Goal: Task Accomplishment & Management: Manage account settings

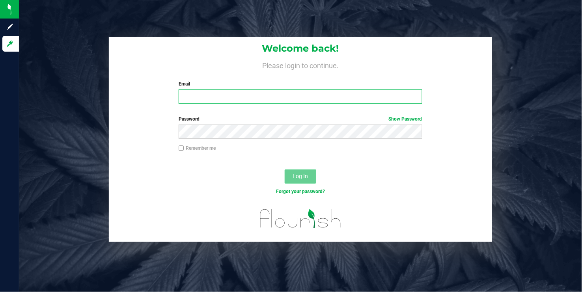
type input "[EMAIL_ADDRESS][DOMAIN_NAME]"
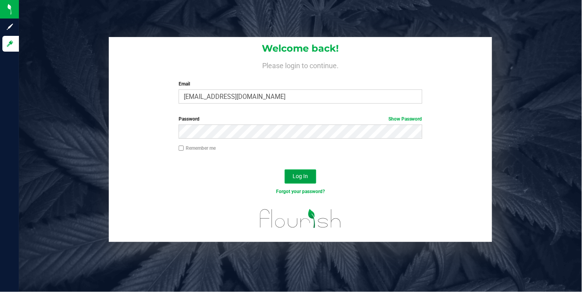
click at [301, 180] on button "Log In" at bounding box center [301, 177] width 32 height 14
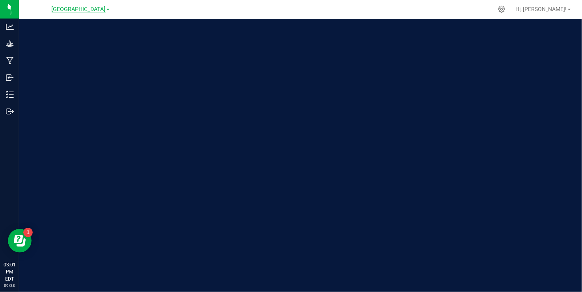
click at [98, 9] on span "[GEOGRAPHIC_DATA]" at bounding box center [79, 9] width 54 height 7
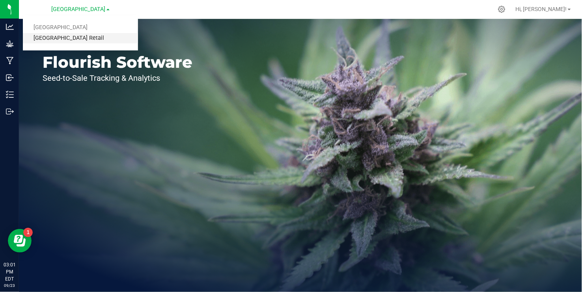
click at [79, 37] on link "[GEOGRAPHIC_DATA] Retail" at bounding box center [80, 38] width 115 height 11
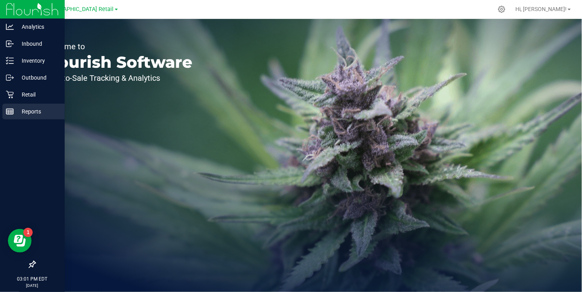
click at [15, 110] on p "Reports" at bounding box center [37, 111] width 47 height 9
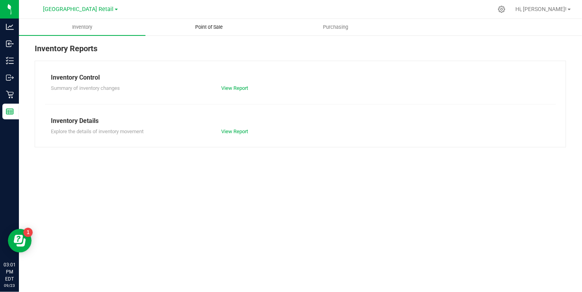
click at [198, 24] on span "Point of Sale" at bounding box center [209, 27] width 49 height 7
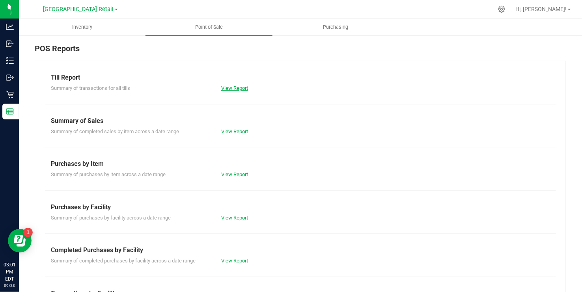
click at [238, 90] on link "View Report" at bounding box center [234, 88] width 27 height 6
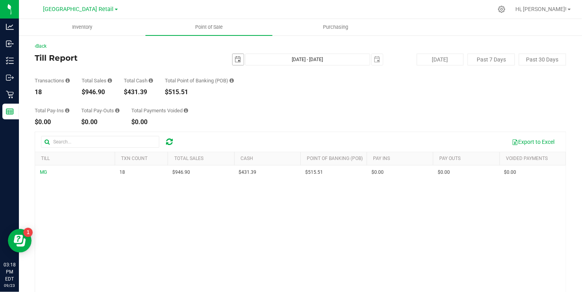
click at [235, 59] on span "select" at bounding box center [238, 59] width 6 height 6
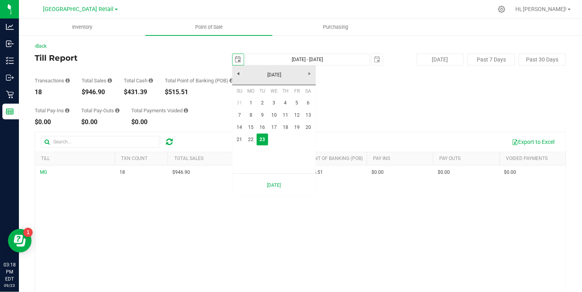
scroll to position [0, 20]
click at [239, 78] on link "[DATE]" at bounding box center [274, 75] width 85 height 12
click at [281, 118] on link "[DATE]" at bounding box center [284, 119] width 20 height 20
click at [296, 101] on link "4" at bounding box center [297, 103] width 11 height 12
type input "[DATE]"
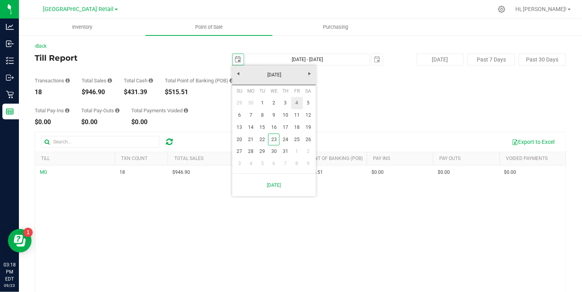
type input "[DATE] - [DATE]"
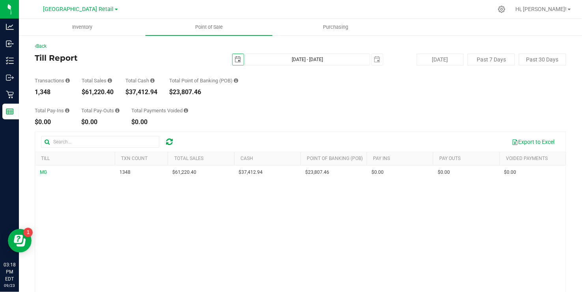
click at [296, 101] on div "Total Pay-Ins $0.00 Total Pay-Outs $0.00 Total Payments Voided $0.00" at bounding box center [301, 110] width 532 height 30
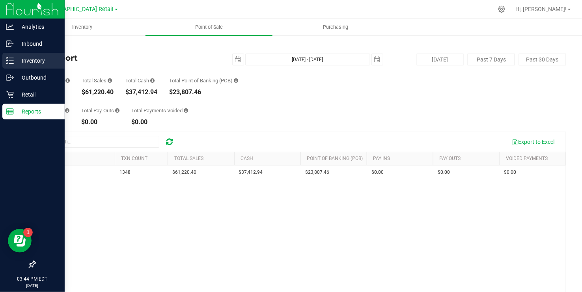
click at [13, 60] on icon at bounding box center [10, 61] width 8 height 8
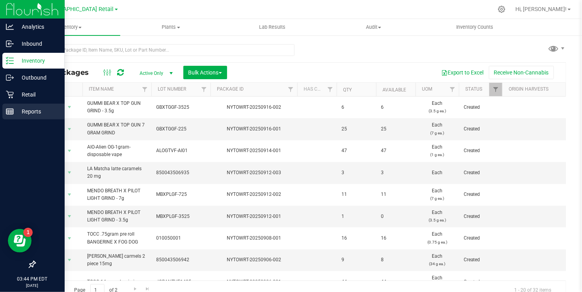
click at [30, 110] on p "Reports" at bounding box center [37, 111] width 47 height 9
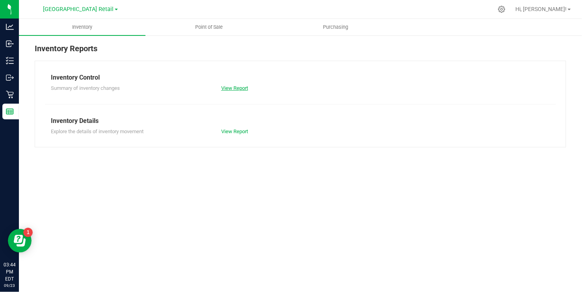
click at [223, 85] on link "View Report" at bounding box center [234, 88] width 27 height 6
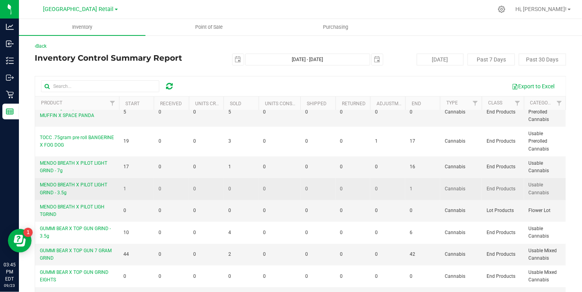
scroll to position [206, 0]
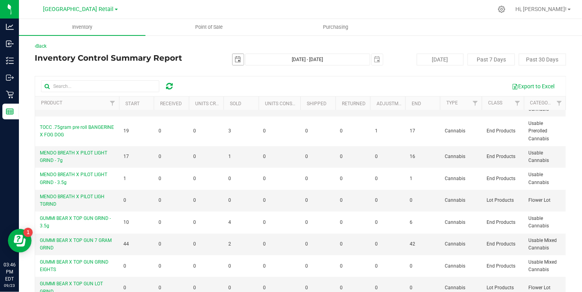
click at [235, 61] on span "select" at bounding box center [238, 59] width 6 height 6
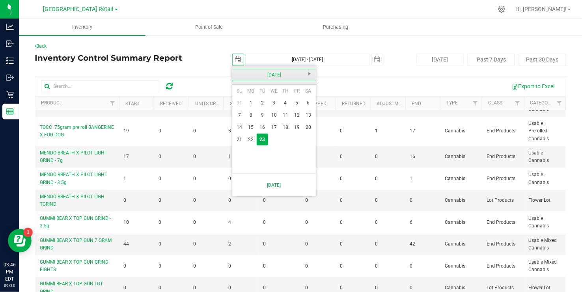
click at [238, 69] on link "[DATE]" at bounding box center [274, 75] width 85 height 12
click at [285, 120] on link "[DATE]" at bounding box center [284, 119] width 20 height 20
click at [296, 102] on link "4" at bounding box center [297, 103] width 11 height 12
type input "[DATE]"
type input "[DATE] - [DATE]"
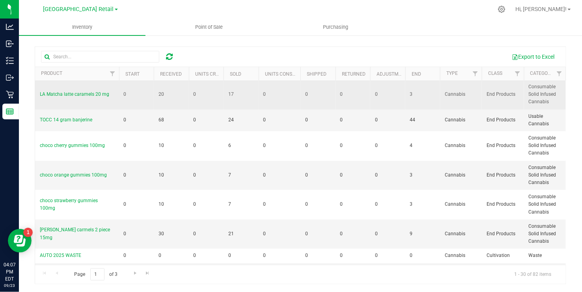
click at [312, 100] on td "0" at bounding box center [318, 95] width 35 height 30
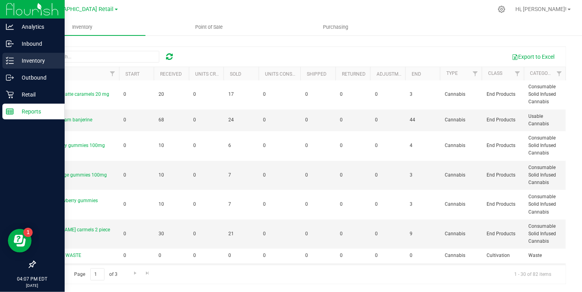
click at [14, 65] on p "Inventory" at bounding box center [37, 60] width 47 height 9
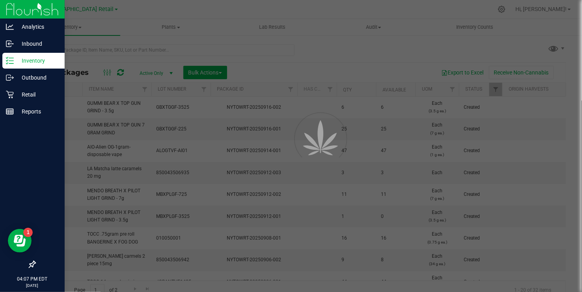
click at [178, 98] on div at bounding box center [291, 146] width 582 height 292
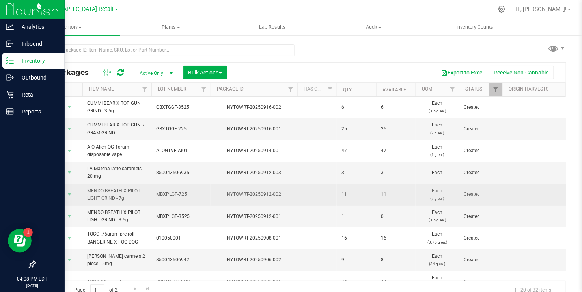
click at [100, 192] on span "MENDO BREATH X PILOT LIGHT GRIND - 7g" at bounding box center [117, 194] width 60 height 15
click at [66, 195] on span "select" at bounding box center [69, 195] width 6 height 6
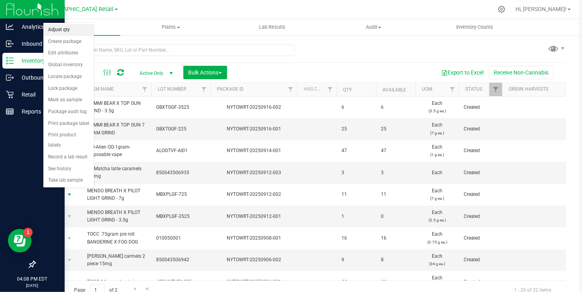
click at [64, 33] on li "Adjust qty" at bounding box center [68, 30] width 50 height 12
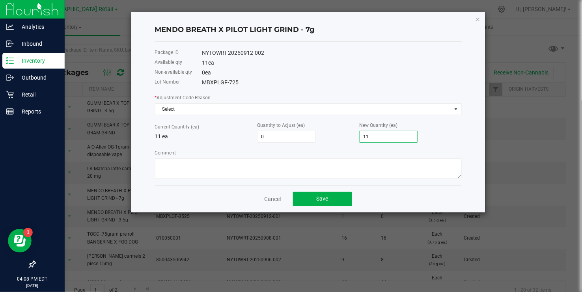
click at [377, 138] on input "11" at bounding box center [389, 136] width 58 height 11
type input "-10"
type input "1"
type input "3"
type input "14"
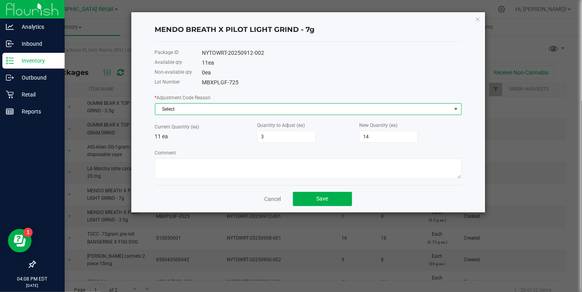
click at [458, 108] on span at bounding box center [456, 109] width 6 height 6
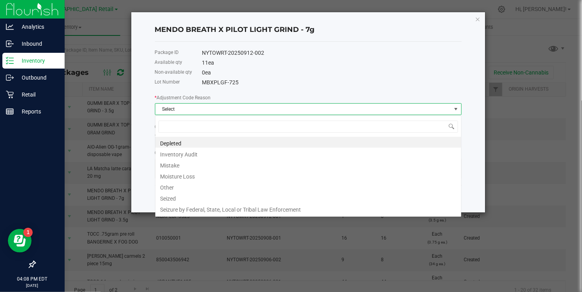
scroll to position [12, 307]
click at [188, 153] on li "Inventory Audit" at bounding box center [308, 153] width 306 height 11
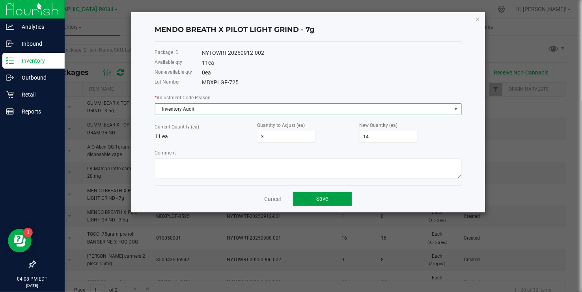
click at [324, 200] on span "Save" at bounding box center [323, 199] width 12 height 6
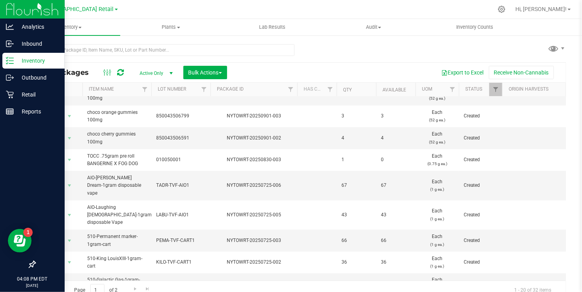
scroll to position [8, 0]
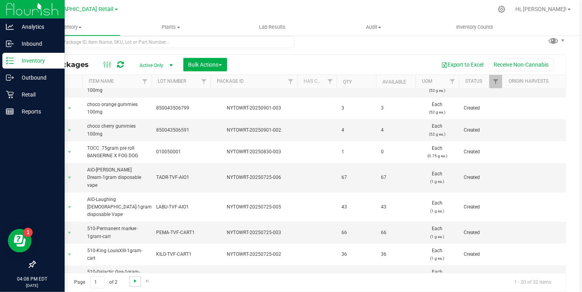
click at [134, 282] on span "Go to the next page" at bounding box center [135, 281] width 6 height 6
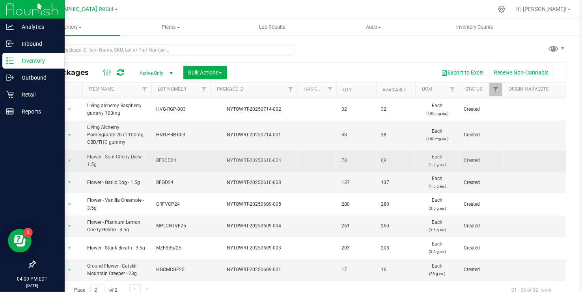
scroll to position [8, 0]
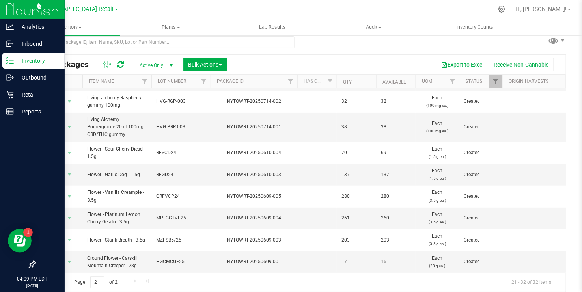
click at [59, 282] on span "Go to the previous page" at bounding box center [57, 281] width 6 height 6
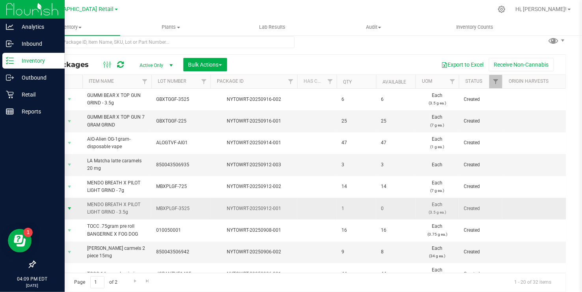
click at [66, 209] on span "select" at bounding box center [69, 209] width 6 height 6
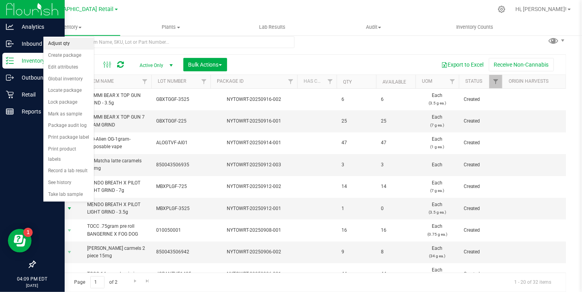
click at [65, 45] on li "Adjust qty" at bounding box center [68, 44] width 50 height 12
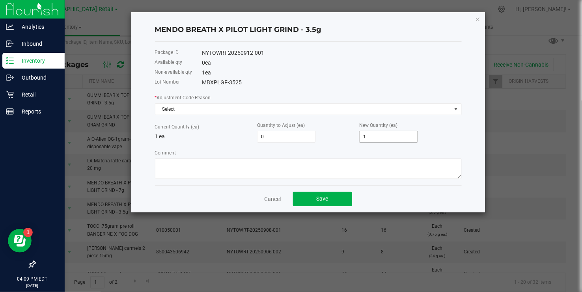
click at [369, 136] on input "1" at bounding box center [389, 136] width 58 height 11
type input "-1"
type input "0"
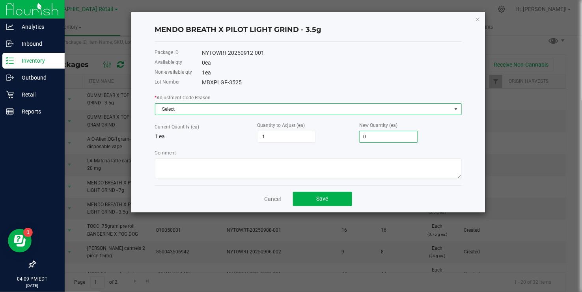
click at [458, 109] on span at bounding box center [456, 109] width 6 height 6
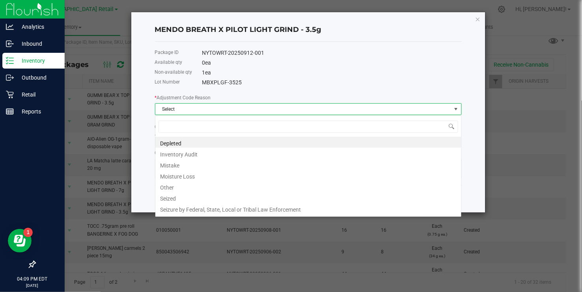
scroll to position [12, 307]
click at [194, 153] on li "Inventory Audit" at bounding box center [308, 153] width 306 height 11
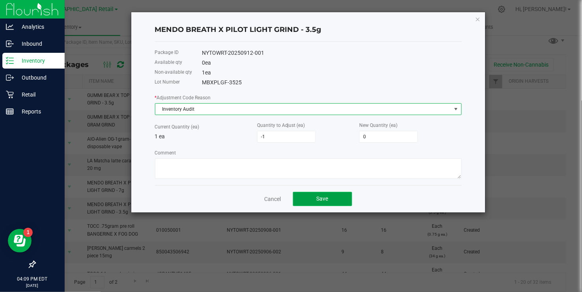
click at [317, 202] on span "Save" at bounding box center [323, 199] width 12 height 6
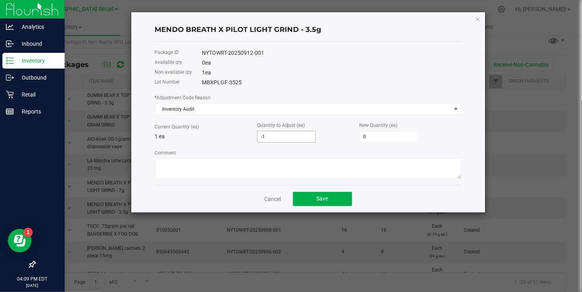
click at [270, 140] on input "-1" at bounding box center [287, 136] width 58 height 11
type input "0"
type input "1"
click at [312, 202] on button "Save" at bounding box center [322, 199] width 59 height 14
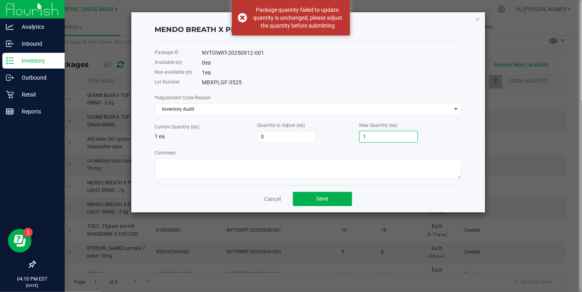
click at [377, 137] on input "1" at bounding box center [389, 136] width 58 height 11
type input "-1"
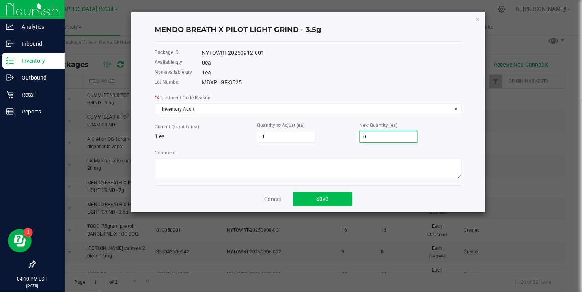
type input "0"
click at [319, 204] on button "Save" at bounding box center [322, 199] width 59 height 14
click at [324, 204] on button "Save" at bounding box center [322, 199] width 59 height 14
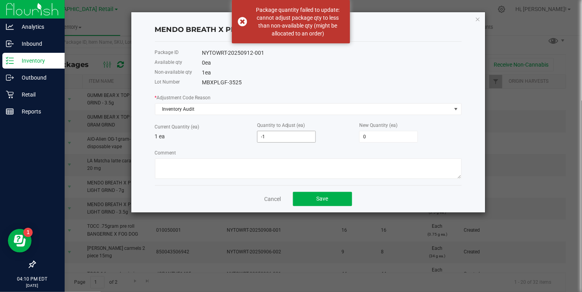
click at [267, 140] on input "-1" at bounding box center [287, 136] width 58 height 11
type input "0"
type input "1"
click at [367, 138] on input "1" at bounding box center [389, 136] width 58 height 11
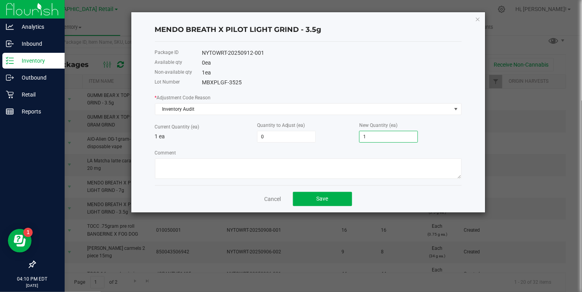
type input "-1"
type input "0"
click at [330, 199] on button "Save" at bounding box center [322, 199] width 59 height 14
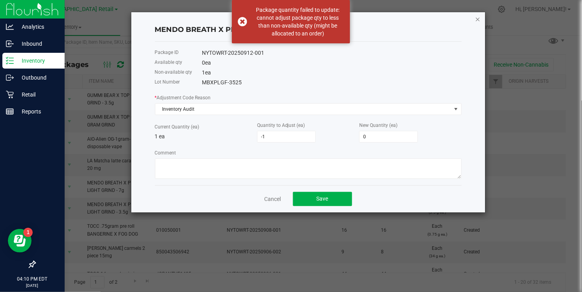
click at [480, 22] on icon "button" at bounding box center [478, 18] width 6 height 9
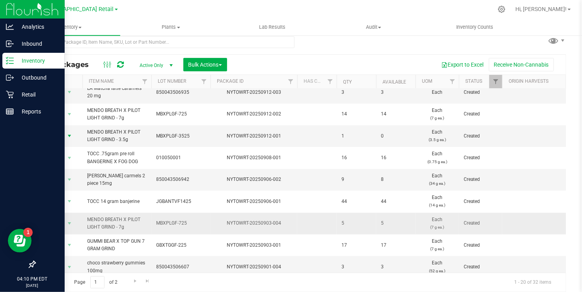
scroll to position [82, 0]
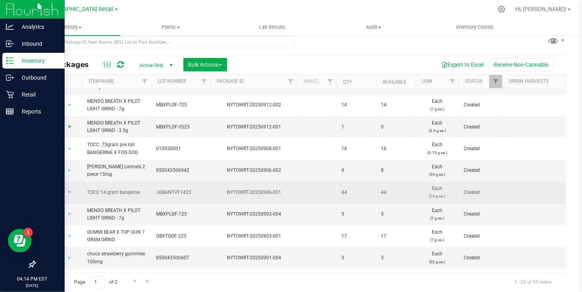
click at [169, 199] on td "JGBANTVF1425" at bounding box center [180, 193] width 59 height 22
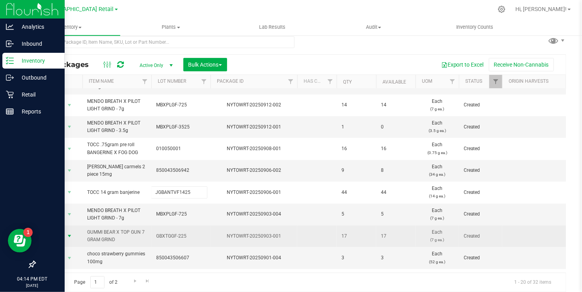
click at [70, 236] on span "select" at bounding box center [69, 236] width 6 height 6
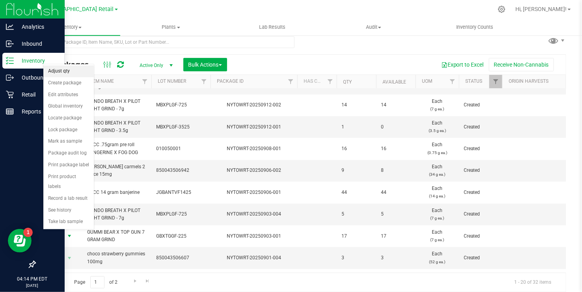
click at [66, 72] on li "Adjust qty" at bounding box center [68, 71] width 50 height 12
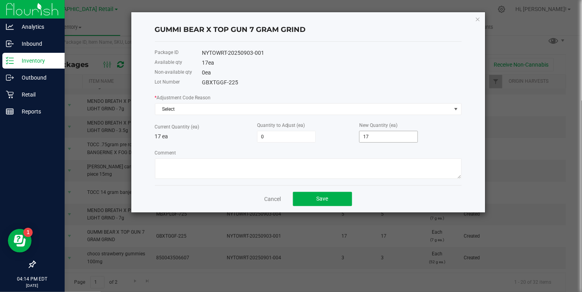
click at [371, 137] on input "17" at bounding box center [389, 136] width 58 height 11
type input "-16"
type input "1"
type input "-1"
type input "16"
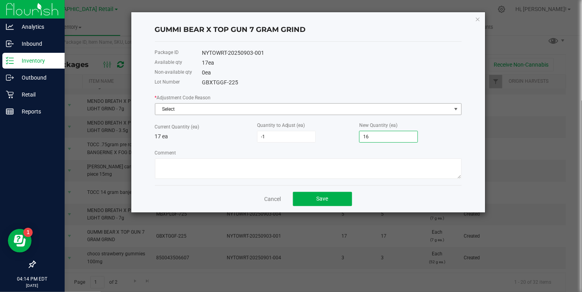
type input "-16"
type input "1"
type input "18"
click at [458, 111] on span at bounding box center [456, 109] width 6 height 6
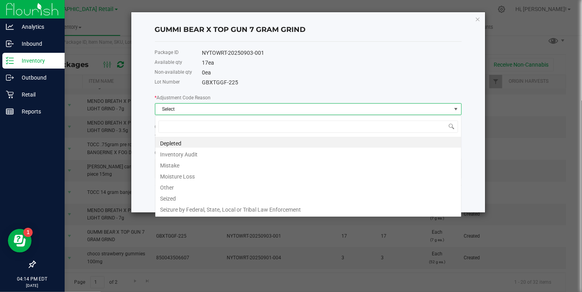
scroll to position [12, 307]
click at [194, 153] on li "Inventory Audit" at bounding box center [308, 153] width 306 height 11
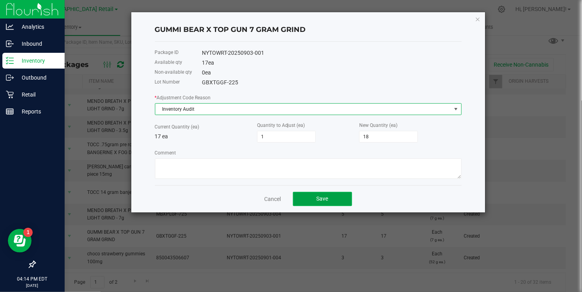
click at [327, 201] on span "Save" at bounding box center [323, 199] width 12 height 6
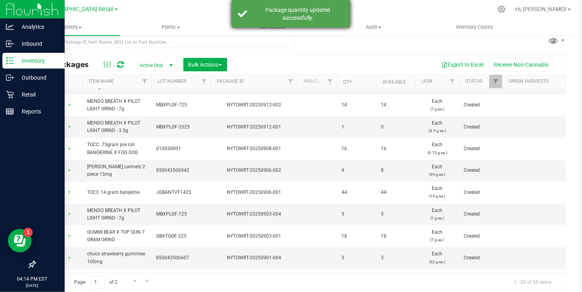
scroll to position [0, 0]
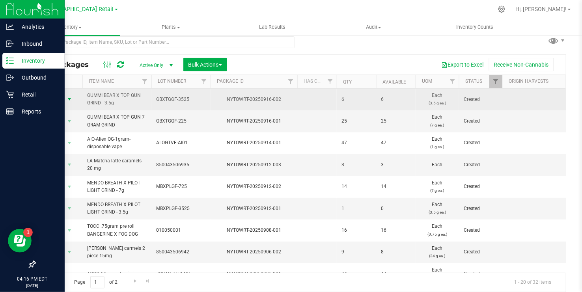
click at [70, 99] on span "select" at bounding box center [69, 99] width 6 height 6
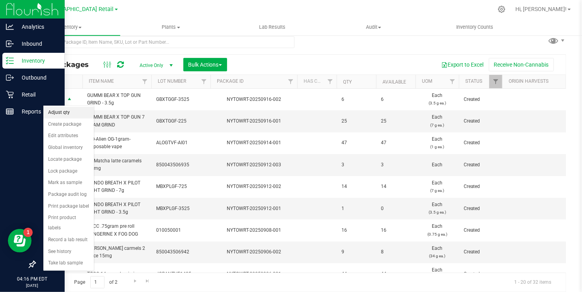
click at [59, 109] on li "Adjust qty" at bounding box center [68, 113] width 50 height 12
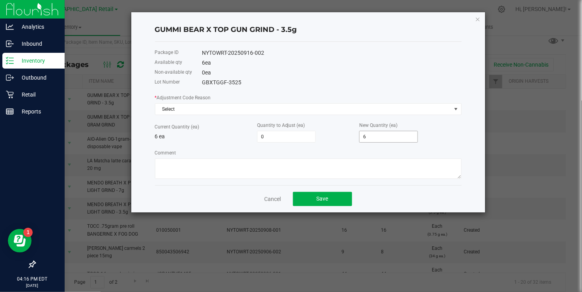
click at [375, 137] on input "6" at bounding box center [389, 136] width 58 height 11
type input "-6"
type input "0"
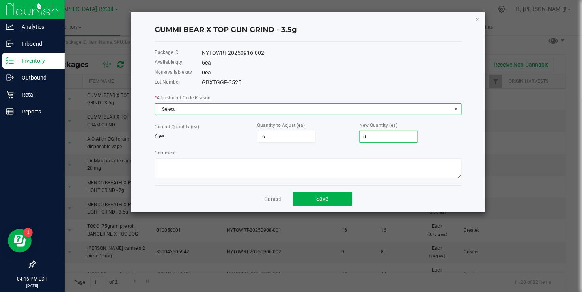
click at [457, 110] on span at bounding box center [456, 109] width 6 height 6
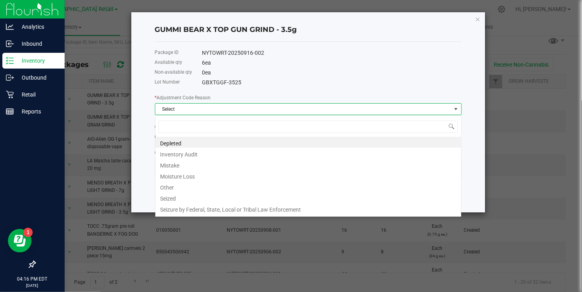
scroll to position [12, 307]
click at [181, 156] on li "Inventory Audit" at bounding box center [308, 153] width 306 height 11
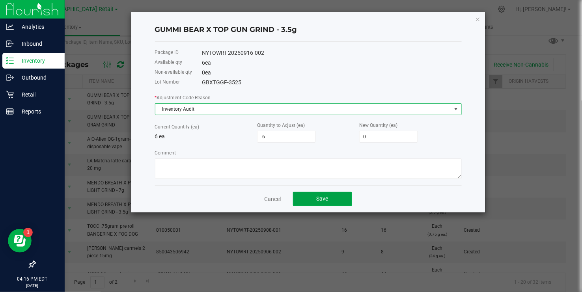
click at [321, 198] on span "Save" at bounding box center [323, 199] width 12 height 6
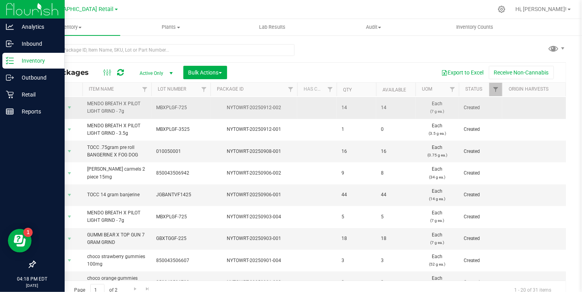
scroll to position [87, 0]
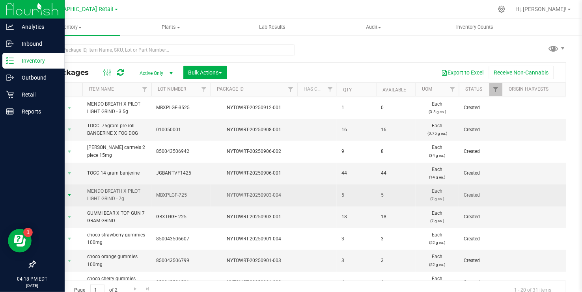
click at [69, 194] on span "select" at bounding box center [69, 195] width 6 height 6
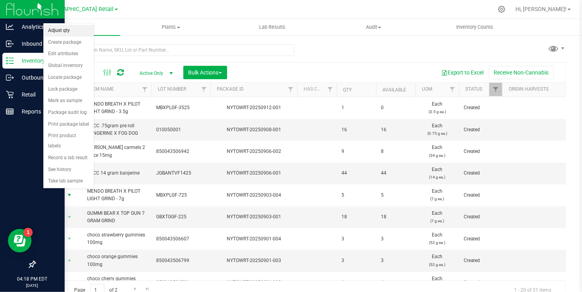
click at [62, 32] on li "Adjust qty" at bounding box center [68, 31] width 50 height 12
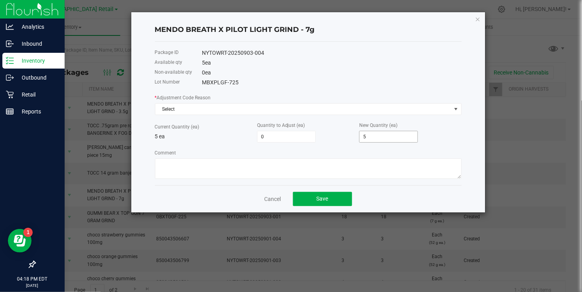
click at [376, 138] on input "5" at bounding box center [389, 136] width 58 height 11
type input "-5"
type input "0"
click at [456, 110] on span at bounding box center [456, 109] width 6 height 6
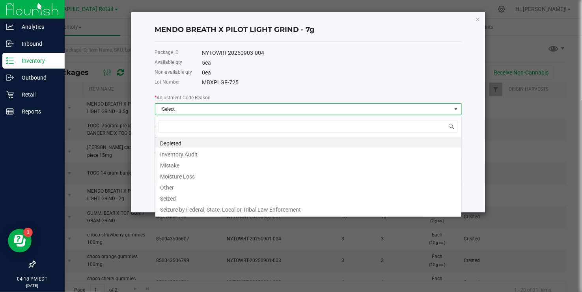
scroll to position [12, 307]
click at [188, 155] on li "Inventory Audit" at bounding box center [308, 153] width 306 height 11
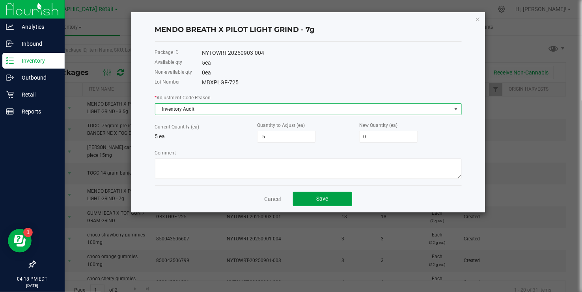
click at [307, 200] on button "Save" at bounding box center [322, 199] width 59 height 14
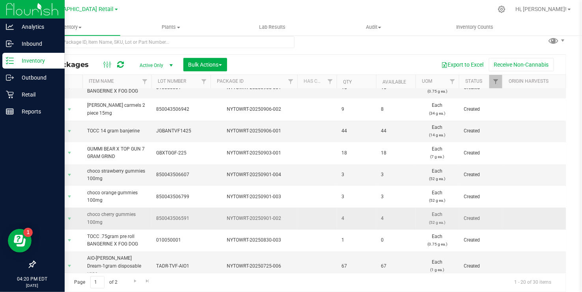
scroll to position [0, 0]
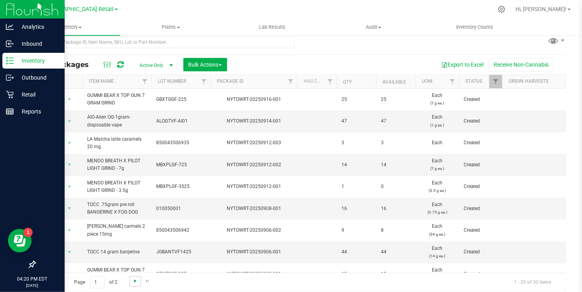
click at [133, 281] on span "Go to the next page" at bounding box center [135, 281] width 6 height 6
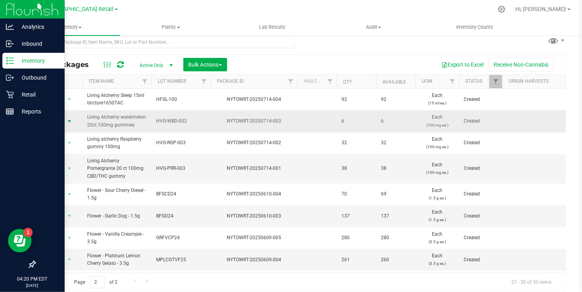
click at [71, 122] on span "select" at bounding box center [69, 121] width 6 height 6
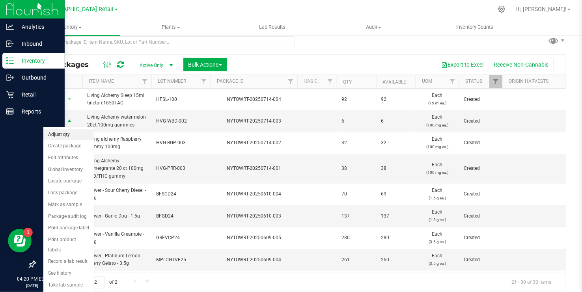
click at [62, 136] on li "Adjust qty" at bounding box center [68, 135] width 50 height 12
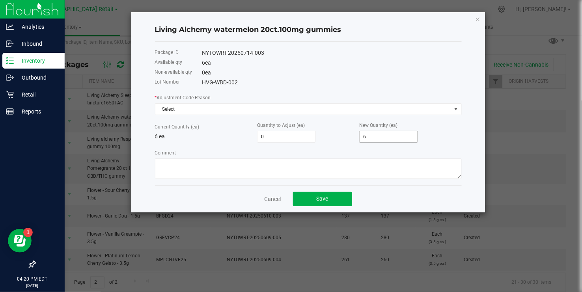
click at [378, 139] on input "6" at bounding box center [389, 136] width 58 height 11
type input "1"
type input "7"
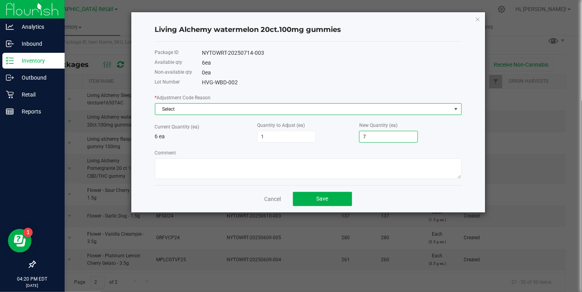
click at [459, 109] on span at bounding box center [456, 109] width 6 height 6
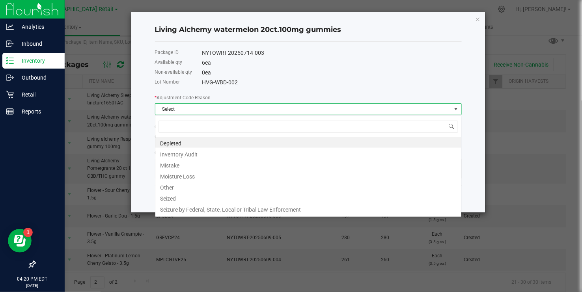
scroll to position [12, 307]
click at [193, 150] on li "Inventory Audit" at bounding box center [308, 153] width 306 height 11
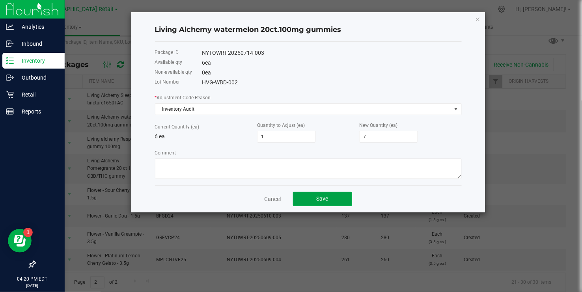
click at [311, 199] on button "Save" at bounding box center [322, 199] width 59 height 14
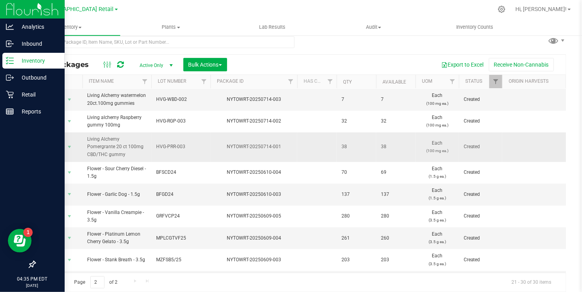
scroll to position [42, 0]
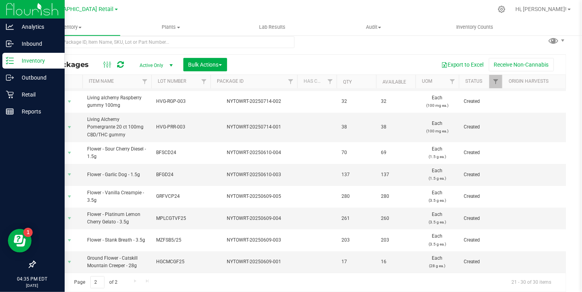
click at [56, 279] on span "Go to the previous page" at bounding box center [57, 281] width 6 height 6
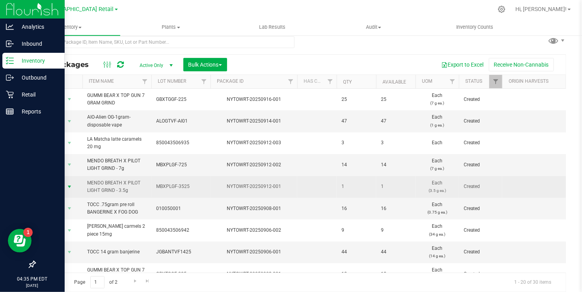
click at [70, 187] on span "select" at bounding box center [69, 187] width 6 height 6
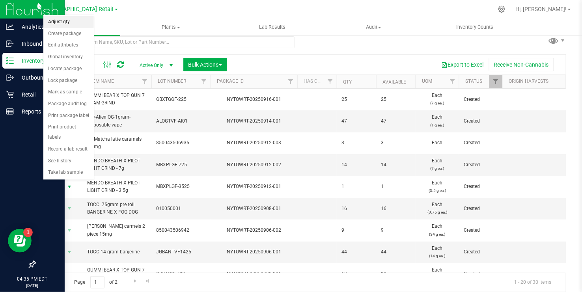
click at [60, 22] on li "Adjust qty" at bounding box center [68, 22] width 50 height 12
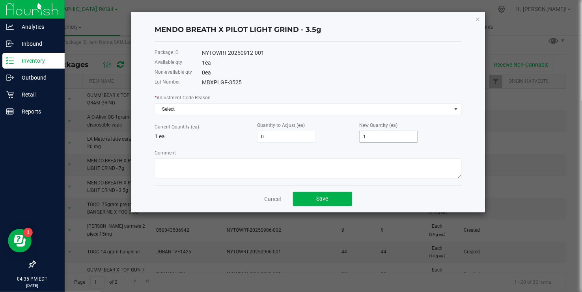
click at [373, 140] on input "1" at bounding box center [389, 136] width 58 height 11
type input "-1"
type input "0"
click at [323, 200] on span "Save" at bounding box center [323, 199] width 12 height 6
click at [456, 109] on span at bounding box center [456, 109] width 6 height 6
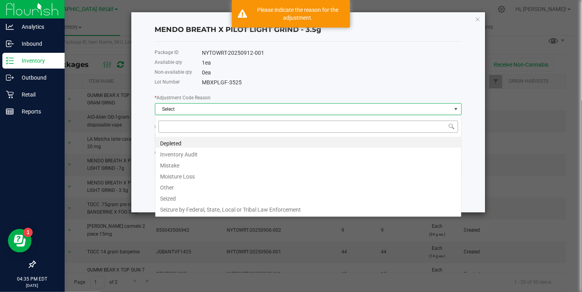
scroll to position [12, 307]
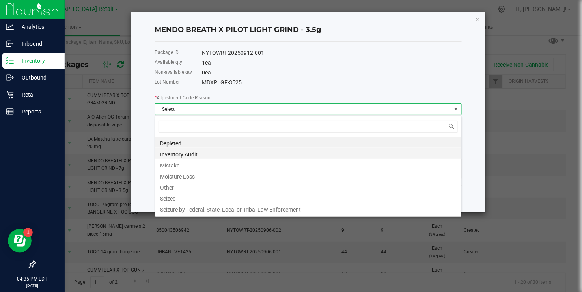
click at [162, 154] on li "Inventory Audit" at bounding box center [308, 153] width 306 height 11
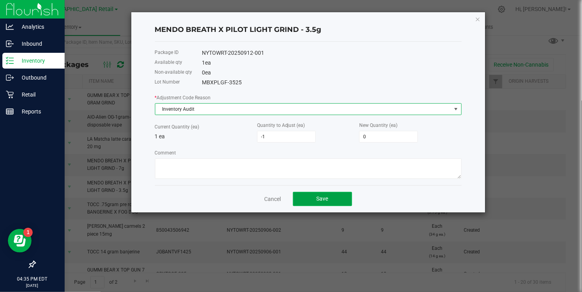
click at [328, 200] on span "Save" at bounding box center [323, 199] width 12 height 6
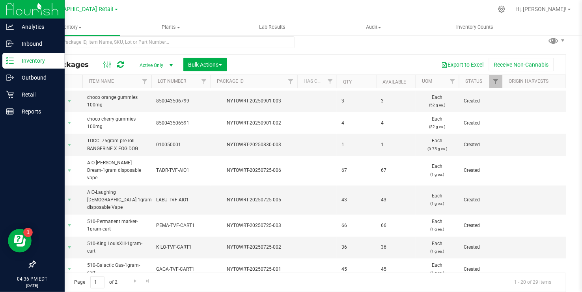
scroll to position [195, 0]
click at [9, 111] on icon at bounding box center [10, 112] width 8 height 8
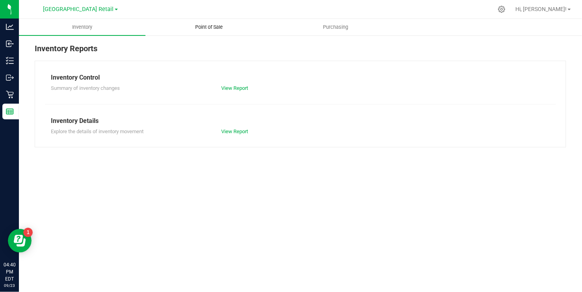
click at [211, 26] on span "Point of Sale" at bounding box center [209, 27] width 49 height 7
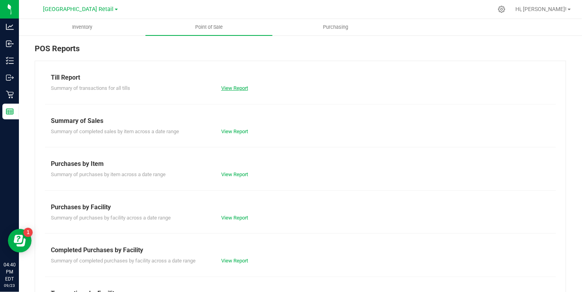
click at [229, 89] on link "View Report" at bounding box center [234, 88] width 27 height 6
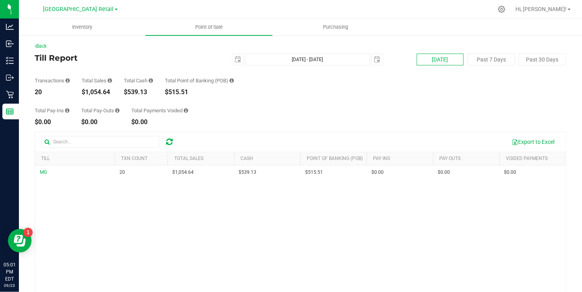
click at [449, 60] on button "[DATE]" at bounding box center [440, 60] width 47 height 12
type input "[DATE]"
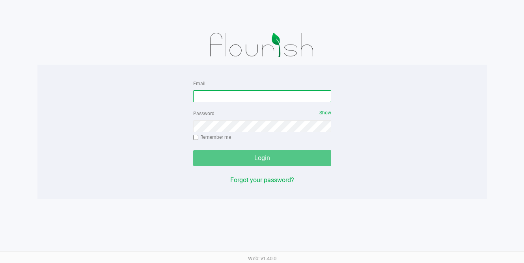
type input "townshipvalley@gmail.com"
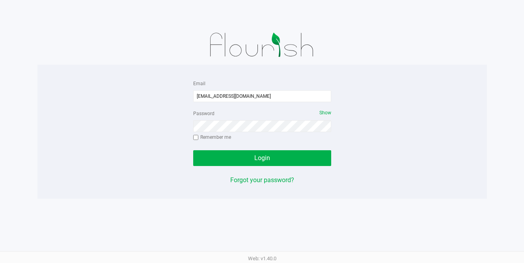
click at [262, 161] on div "Login" at bounding box center [262, 158] width 138 height 16
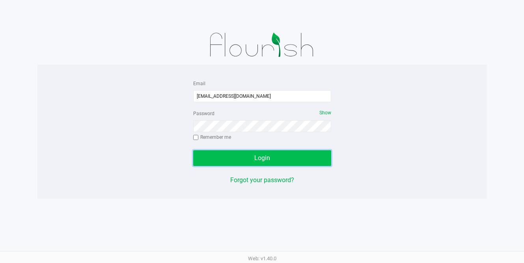
click at [261, 161] on span "Login" at bounding box center [262, 157] width 16 height 7
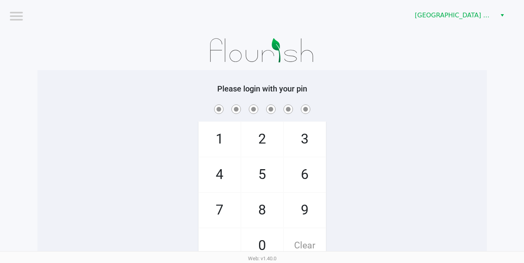
click at [301, 215] on span "9" at bounding box center [305, 210] width 42 height 35
checkbox input "true"
click at [219, 141] on span "1" at bounding box center [220, 139] width 42 height 35
checkbox input "true"
click at [305, 203] on span "9" at bounding box center [305, 210] width 42 height 35
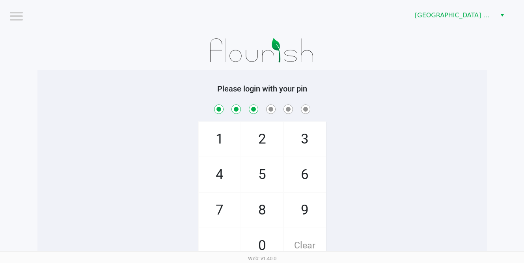
checkbox input "true"
click at [266, 205] on span "8" at bounding box center [262, 210] width 42 height 35
checkbox input "true"
click at [302, 172] on span "6" at bounding box center [305, 174] width 42 height 35
checkbox input "true"
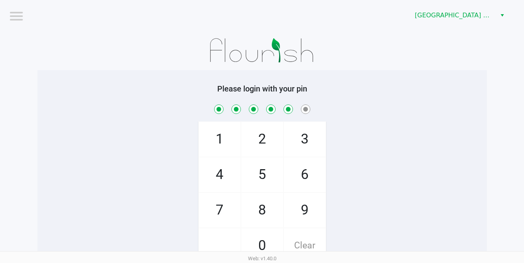
click at [213, 206] on span "7" at bounding box center [220, 210] width 42 height 35
checkbox input "true"
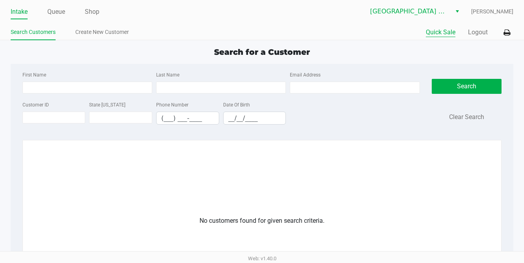
click at [449, 32] on button "Quick Sale" at bounding box center [441, 32] width 30 height 9
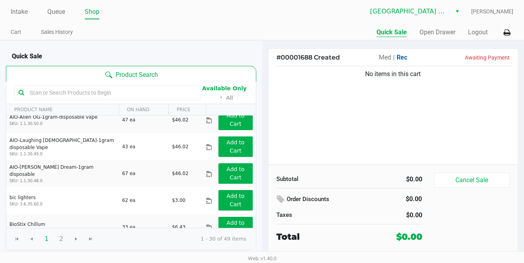
scroll to position [88, 0]
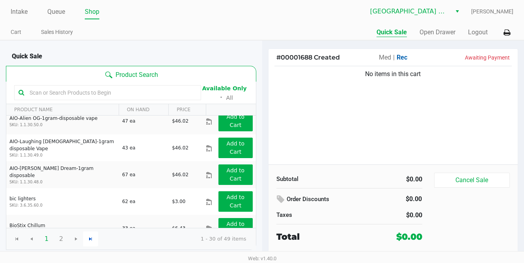
click at [84, 236] on span at bounding box center [90, 239] width 15 height 15
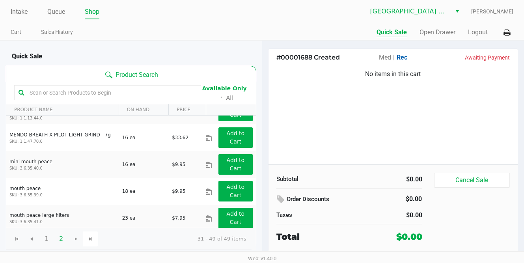
scroll to position [206, 0]
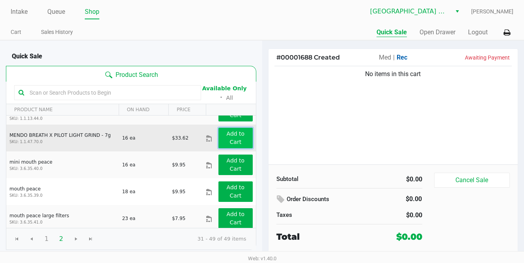
click at [234, 143] on app-button-loader "Add to Cart" at bounding box center [236, 138] width 18 height 15
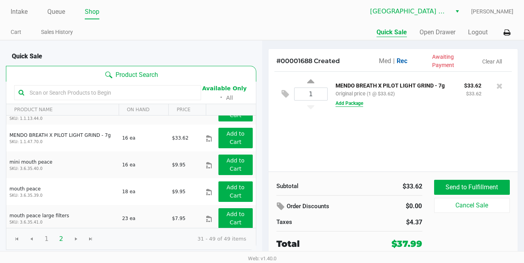
click at [351, 100] on button "Add Package" at bounding box center [350, 103] width 28 height 7
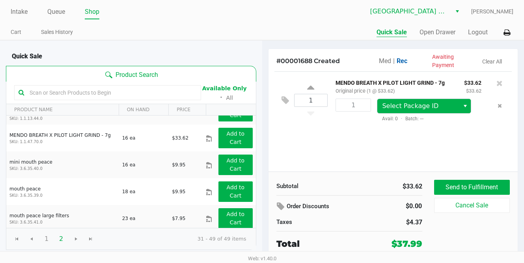
click at [465, 108] on span "Select" at bounding box center [465, 105] width 6 height 9
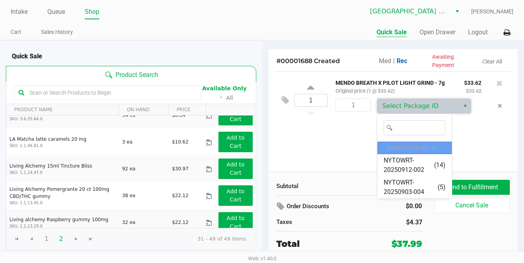
scroll to position [0, 0]
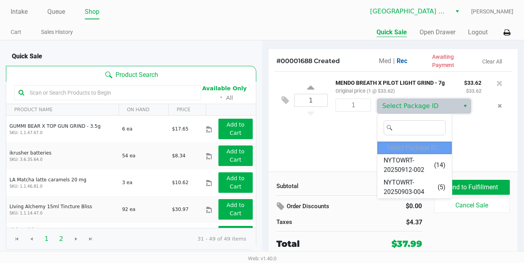
click at [45, 238] on span "1" at bounding box center [46, 239] width 15 height 15
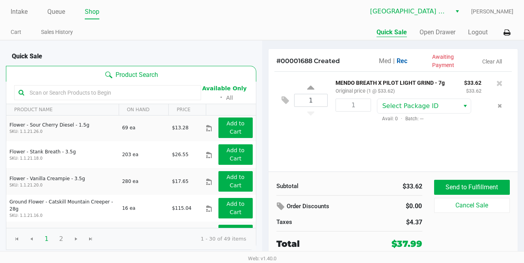
scroll to position [692, 0]
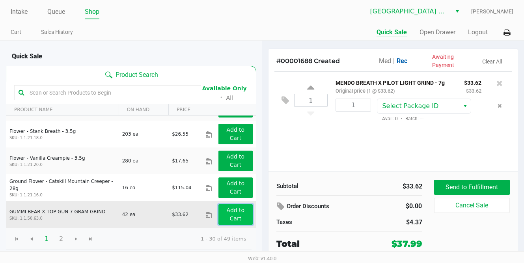
click at [238, 218] on app-button-loader "Add to Cart" at bounding box center [236, 214] width 18 height 15
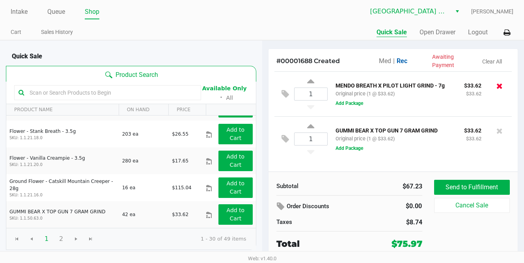
click at [501, 86] on icon at bounding box center [500, 86] width 6 height 8
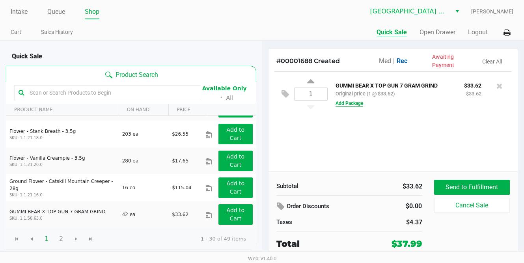
click at [346, 103] on button "Add Package" at bounding box center [350, 103] width 28 height 7
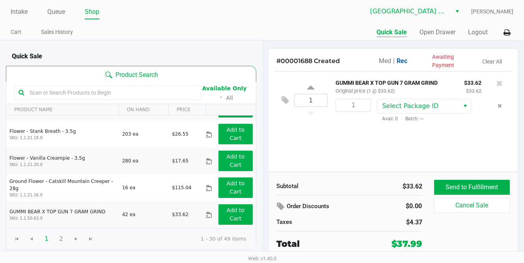
click at [477, 104] on div "Select Package ID Avail: 0 · Batch: ---" at bounding box center [429, 111] width 116 height 24
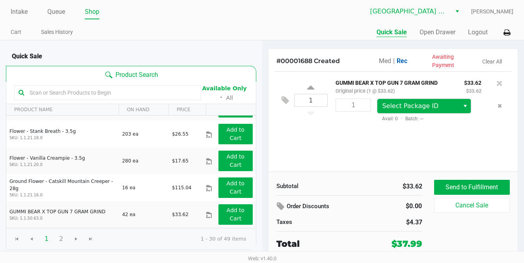
click at [465, 105] on span "Select" at bounding box center [465, 105] width 6 height 9
